Goal: Check status

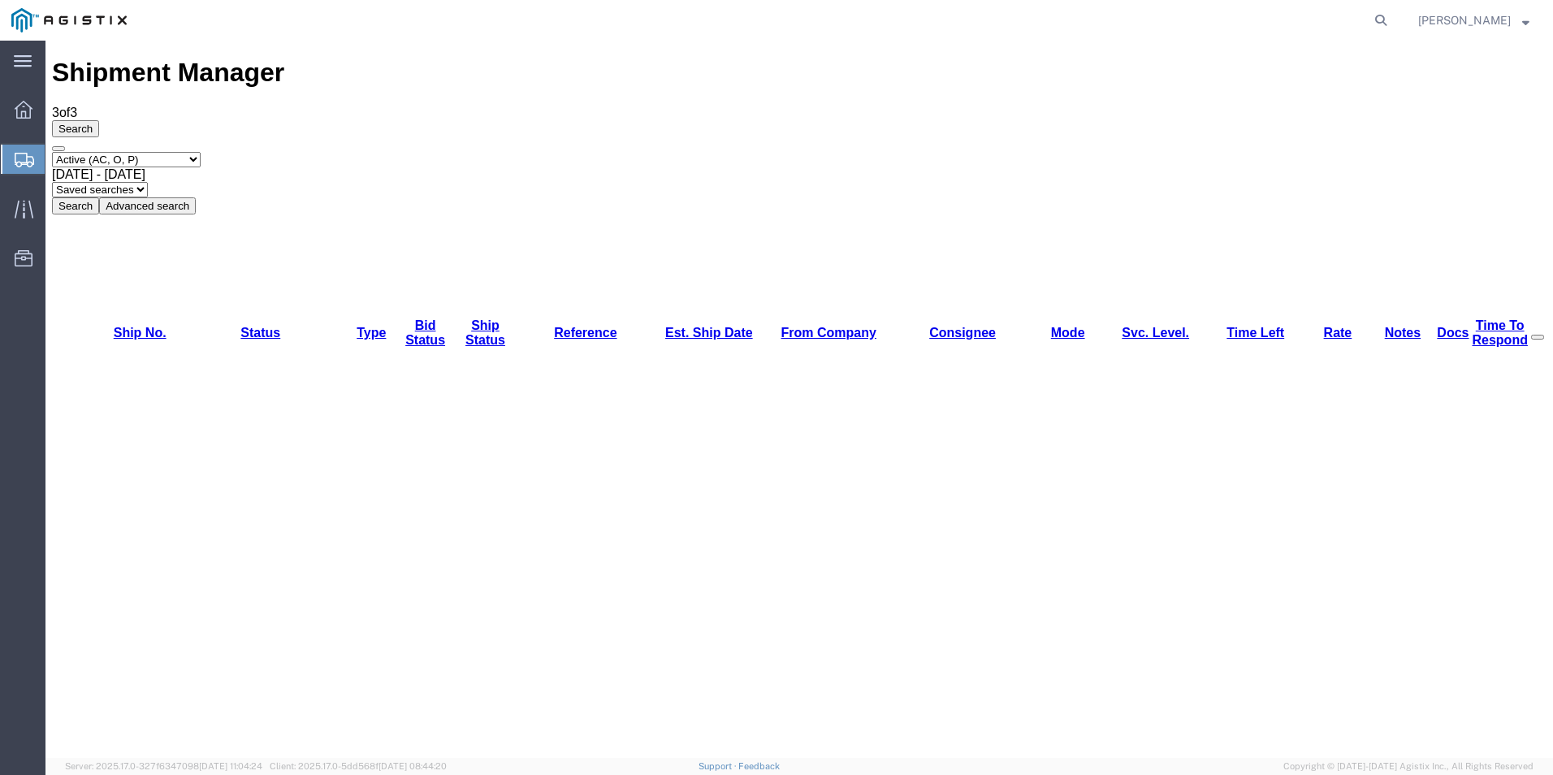
click at [1097, 120] on div "Search Select status Active (AC, O, P) All Approved Awaiting Confirmation (AC) …" at bounding box center [799, 167] width 1495 height 94
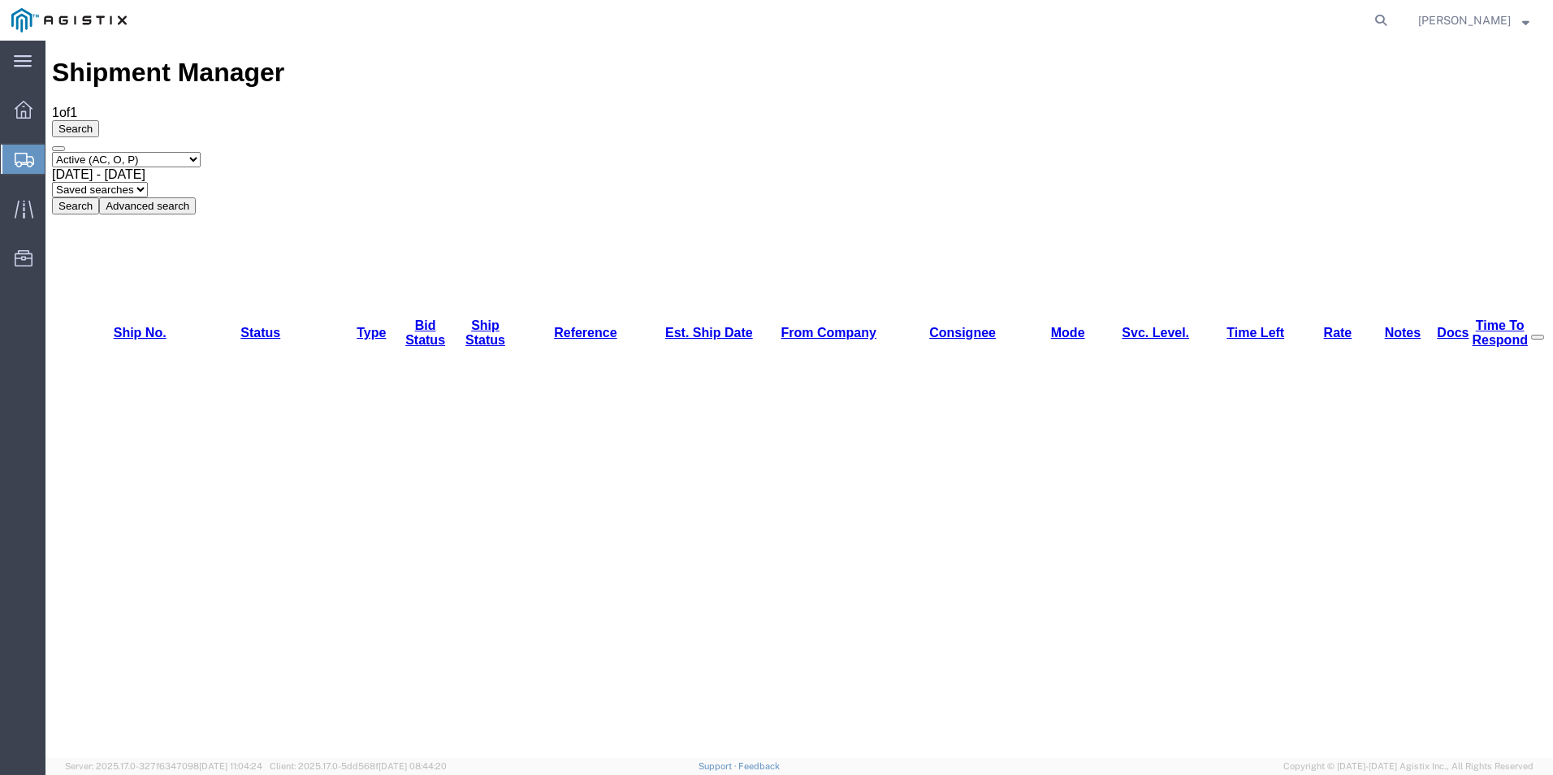
click at [558, 374] on div "Shipment Manager 1 of 1 Search Select status Active (AC, O, P) All Approved Awa…" at bounding box center [799, 730] width 1495 height 1344
click at [522, 389] on div "Shipment Manager 1 of 1 Search Select status Active (AC, O, P) All Approved Awa…" at bounding box center [799, 730] width 1495 height 1344
click at [469, 383] on div "Shipment Manager 1 of 1 Search Select status Active (AC, O, P) All Approved Awa…" at bounding box center [799, 730] width 1495 height 1344
click at [1424, 585] on div "Shipment Manager 0 of 0 Search Select status Active (AC, O, P) All Approved Awa…" at bounding box center [799, 651] width 1495 height 1186
click at [179, 152] on select "Select status Active (AC, O, P) All Approved Awaiting Confirmation (AC) Booked …" at bounding box center [126, 159] width 149 height 15
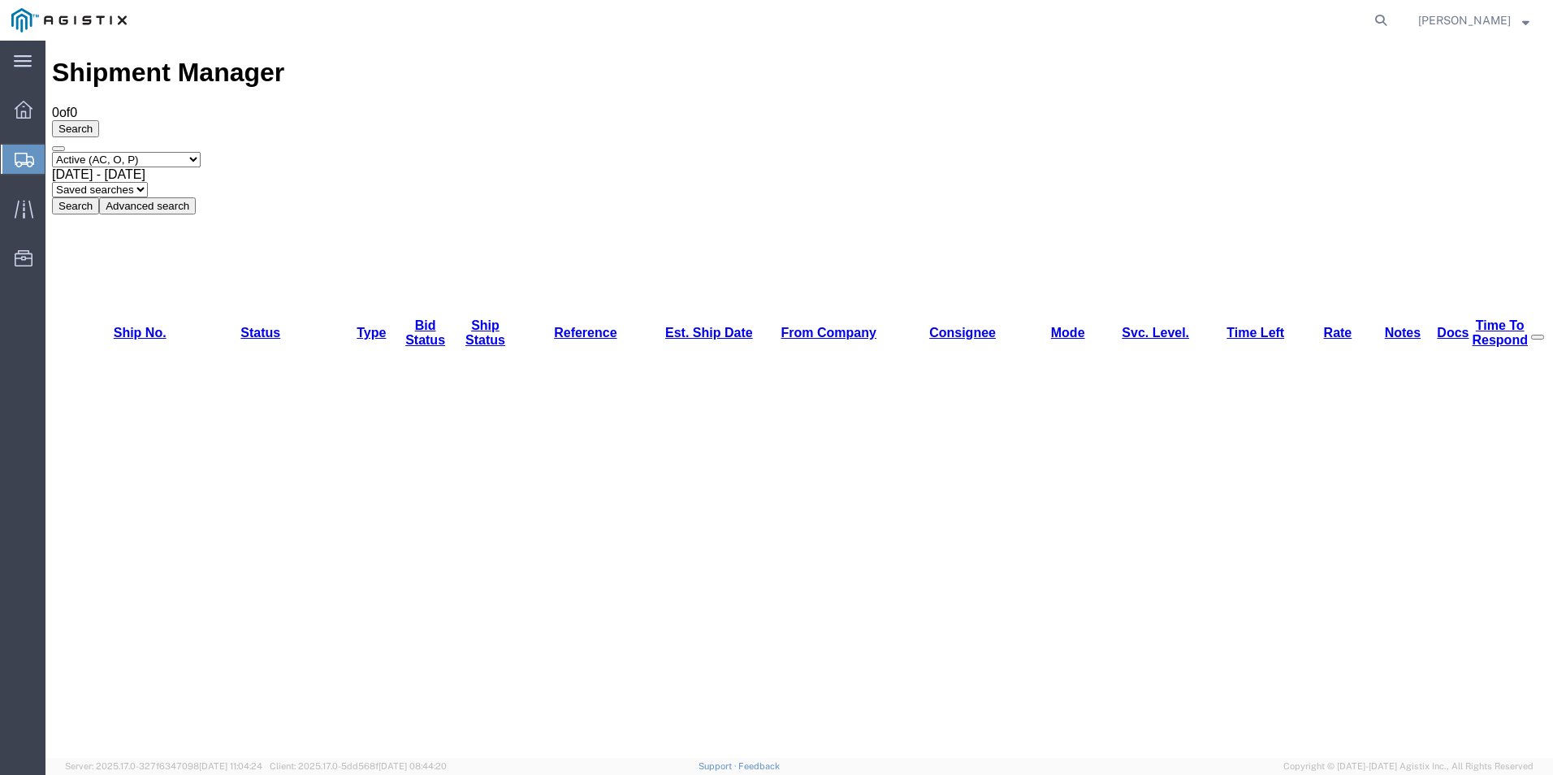
select select "ALL"
click at [52, 152] on select "Select status Active (AC, O, P) All Approved Awaiting Confirmation (AC) Booked …" at bounding box center [126, 159] width 149 height 15
click at [99, 197] on button "Search" at bounding box center [75, 205] width 47 height 17
click at [198, 152] on select "Select status Active (AC, O, P) All Approved Awaiting Confirmation (AC) Booked …" at bounding box center [126, 159] width 149 height 15
select select "ACTIVE"
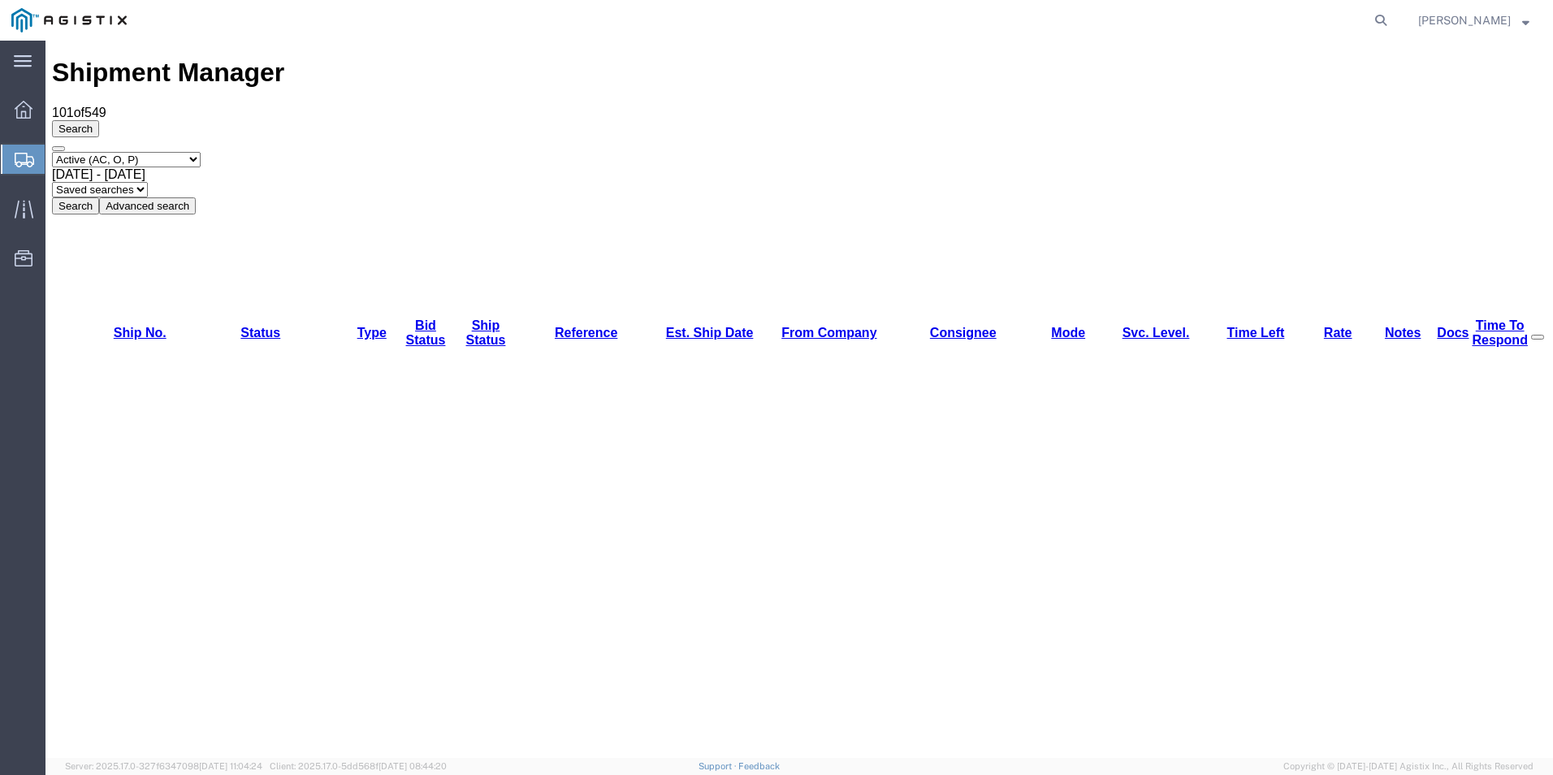
click at [52, 152] on select "Select status Active (AC, O, P) All Approved Awaiting Confirmation (AC) Booked …" at bounding box center [126, 159] width 149 height 15
click at [99, 197] on button "Search" at bounding box center [75, 205] width 47 height 17
click at [478, 289] on div "Shipment Manager 0 of 0 Search Select status Active (AC, O, P) All Approved Awa…" at bounding box center [799, 651] width 1495 height 1186
click at [533, 426] on div "Shipment Manager 0 of 0 Search Select status Active (AC, O, P) All Approved Awa…" at bounding box center [799, 651] width 1495 height 1186
